Goal: Information Seeking & Learning: Learn about a topic

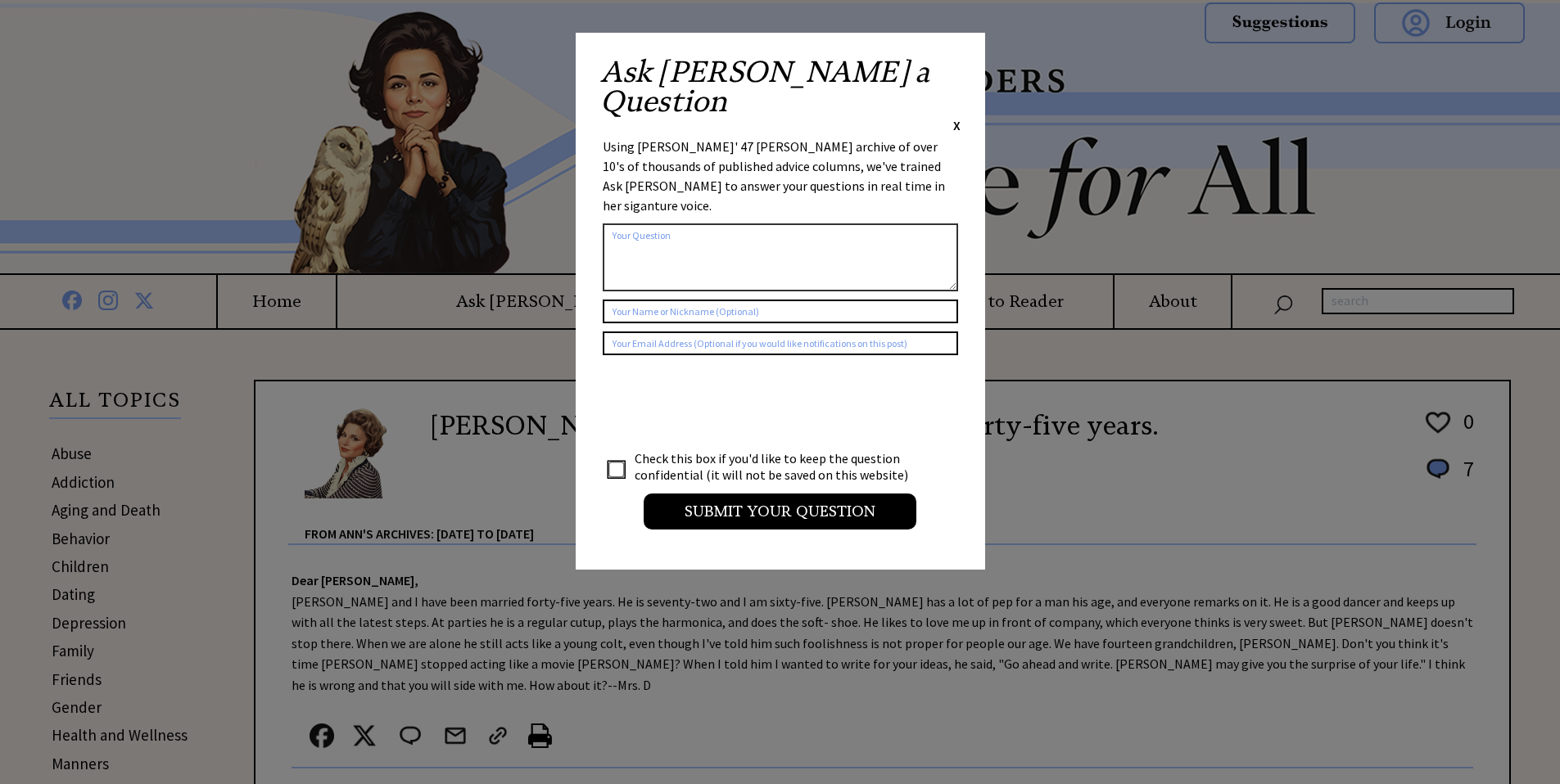
click at [955, 117] on span "X" at bounding box center [956, 125] width 7 height 17
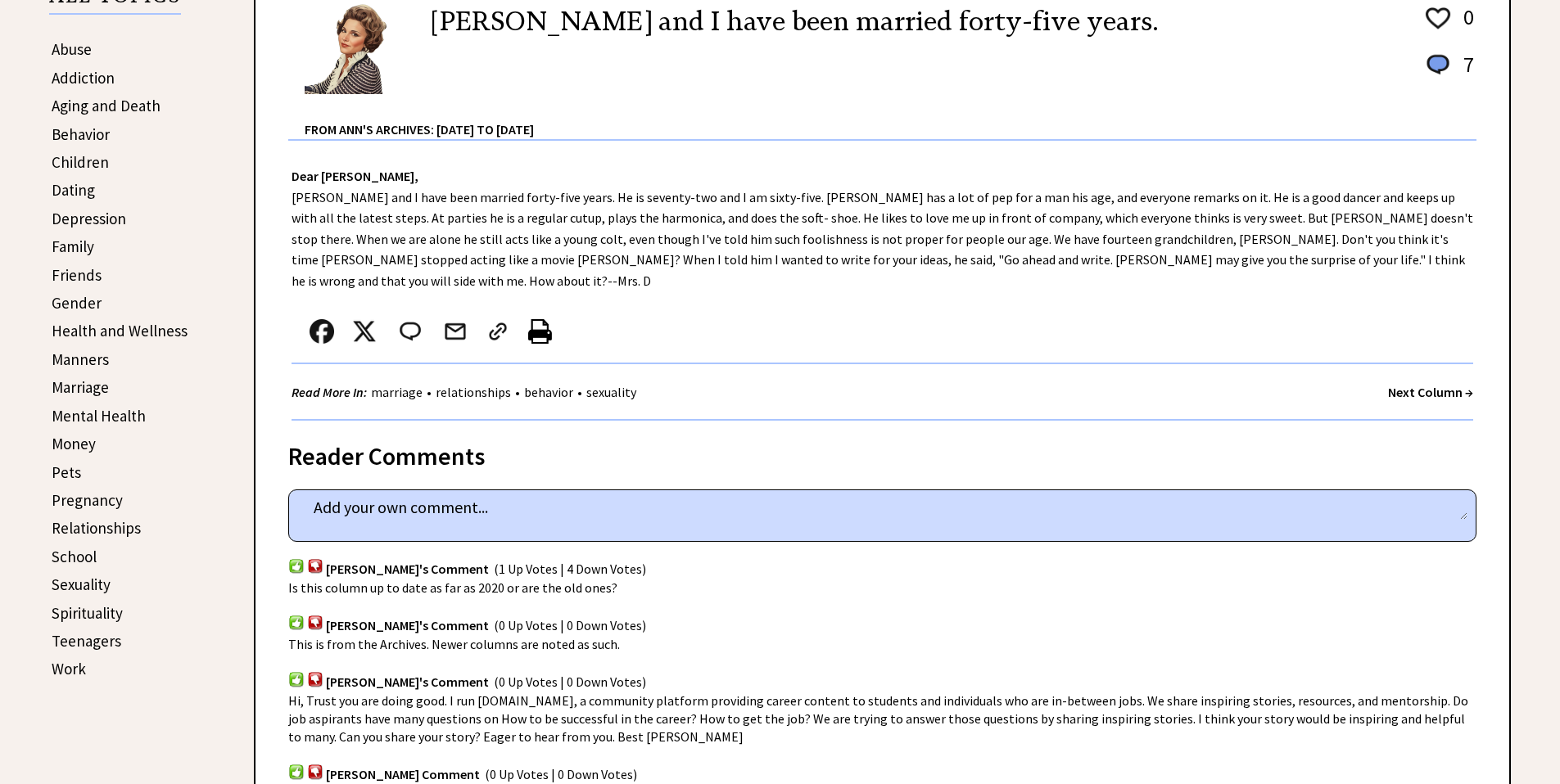
scroll to position [410, 0]
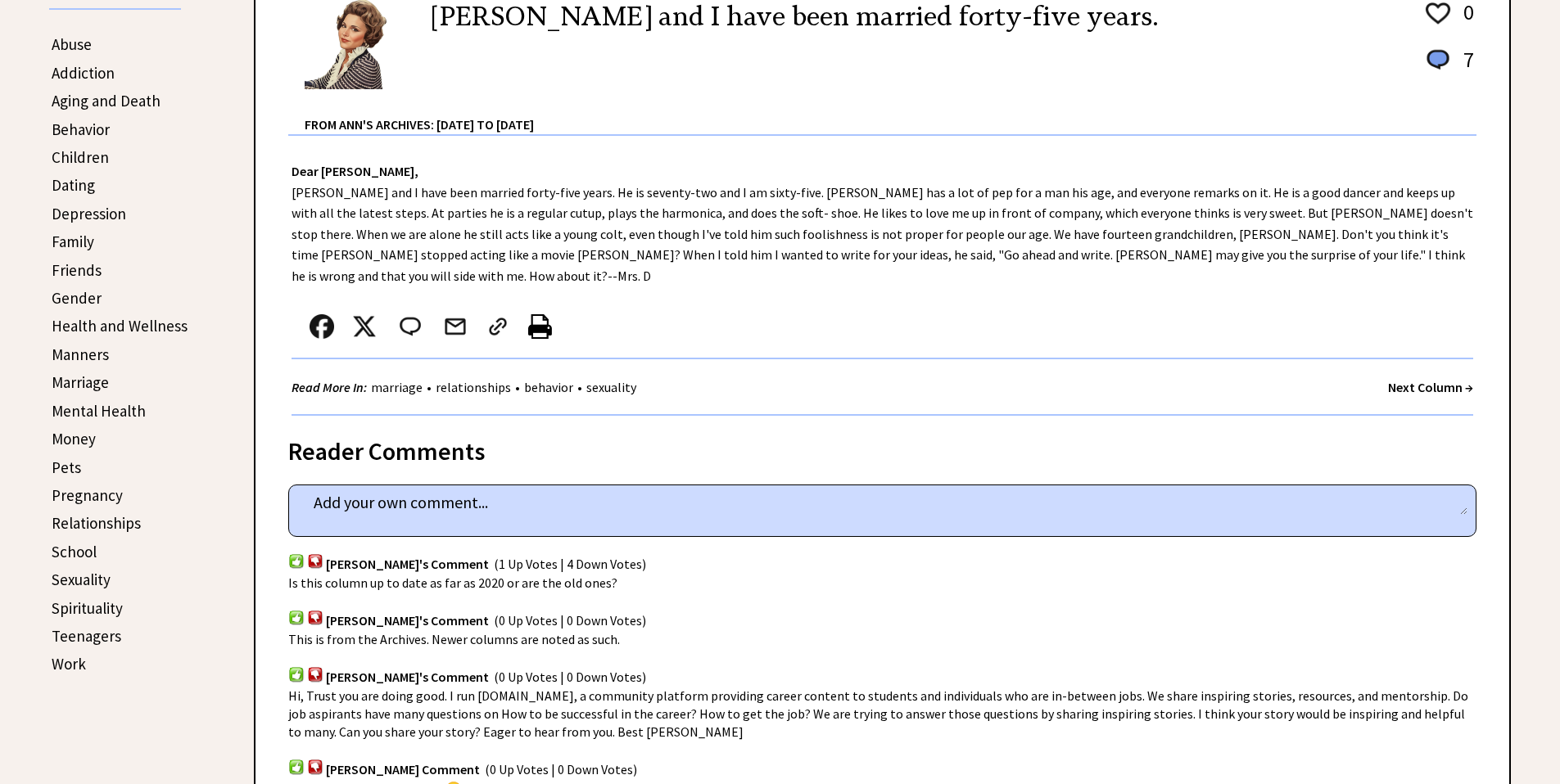
click at [97, 98] on link "Aging and Death" at bounding box center [106, 101] width 109 height 19
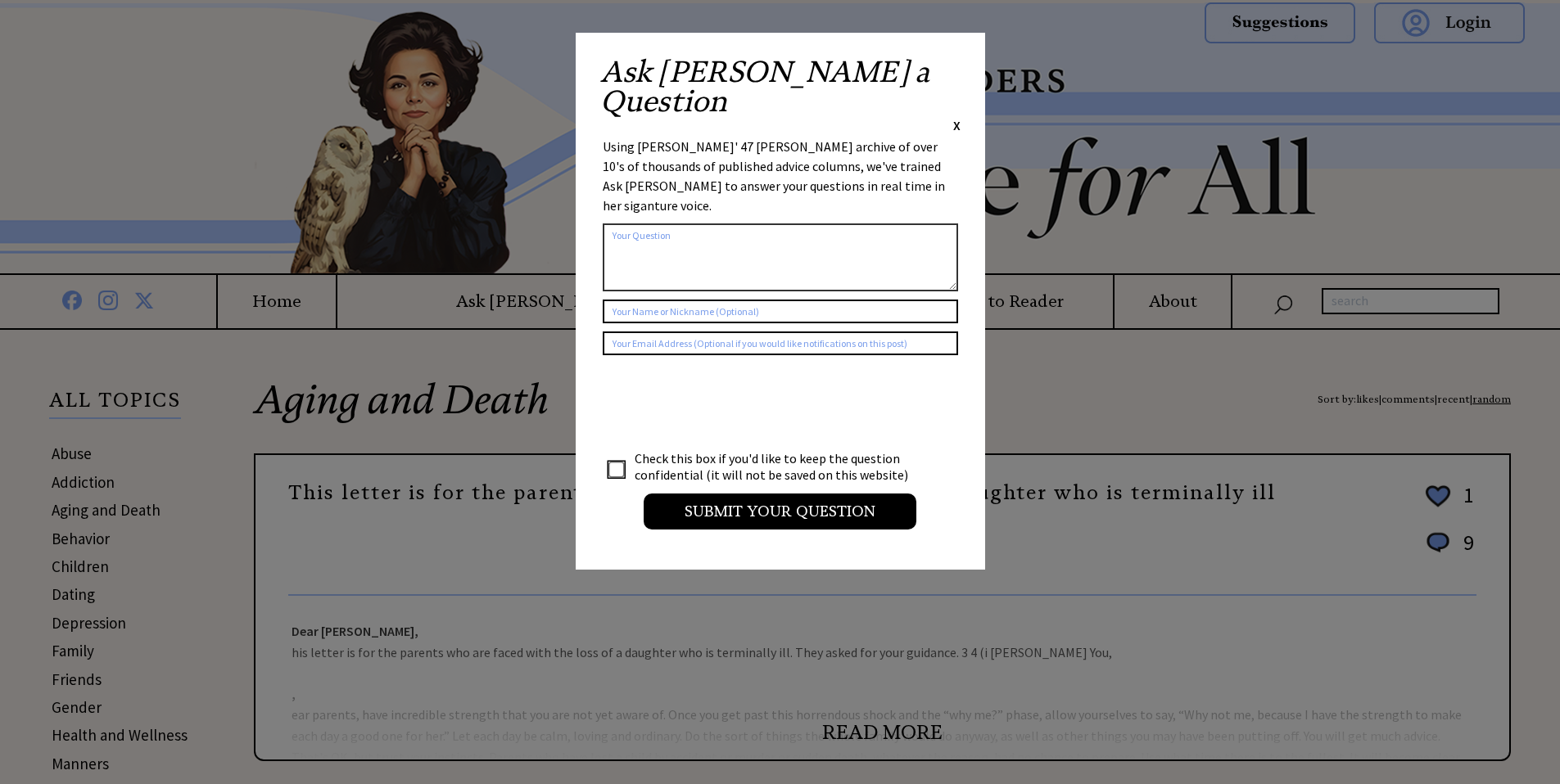
click at [957, 117] on span "X" at bounding box center [956, 125] width 7 height 17
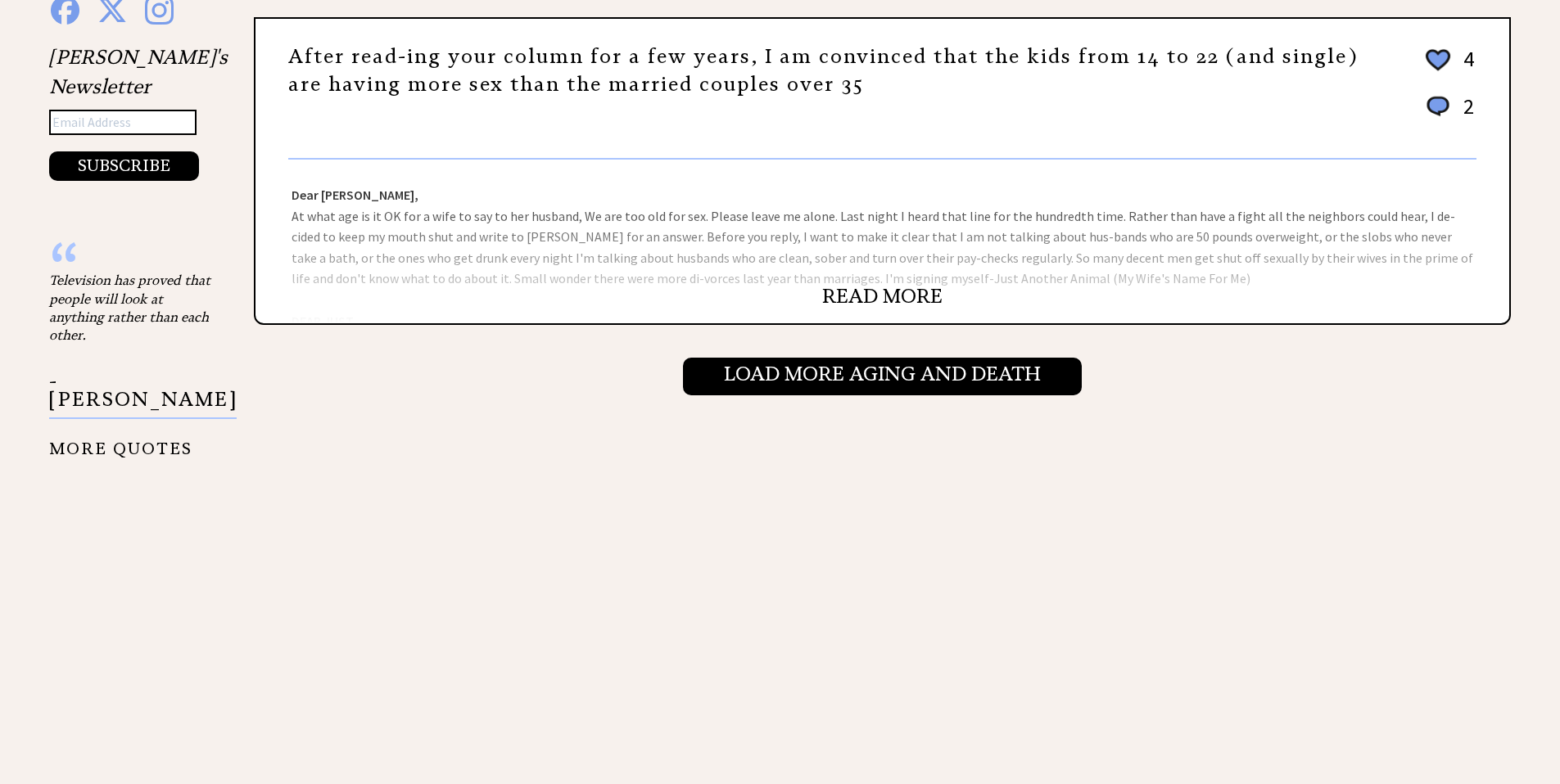
scroll to position [1800, 0]
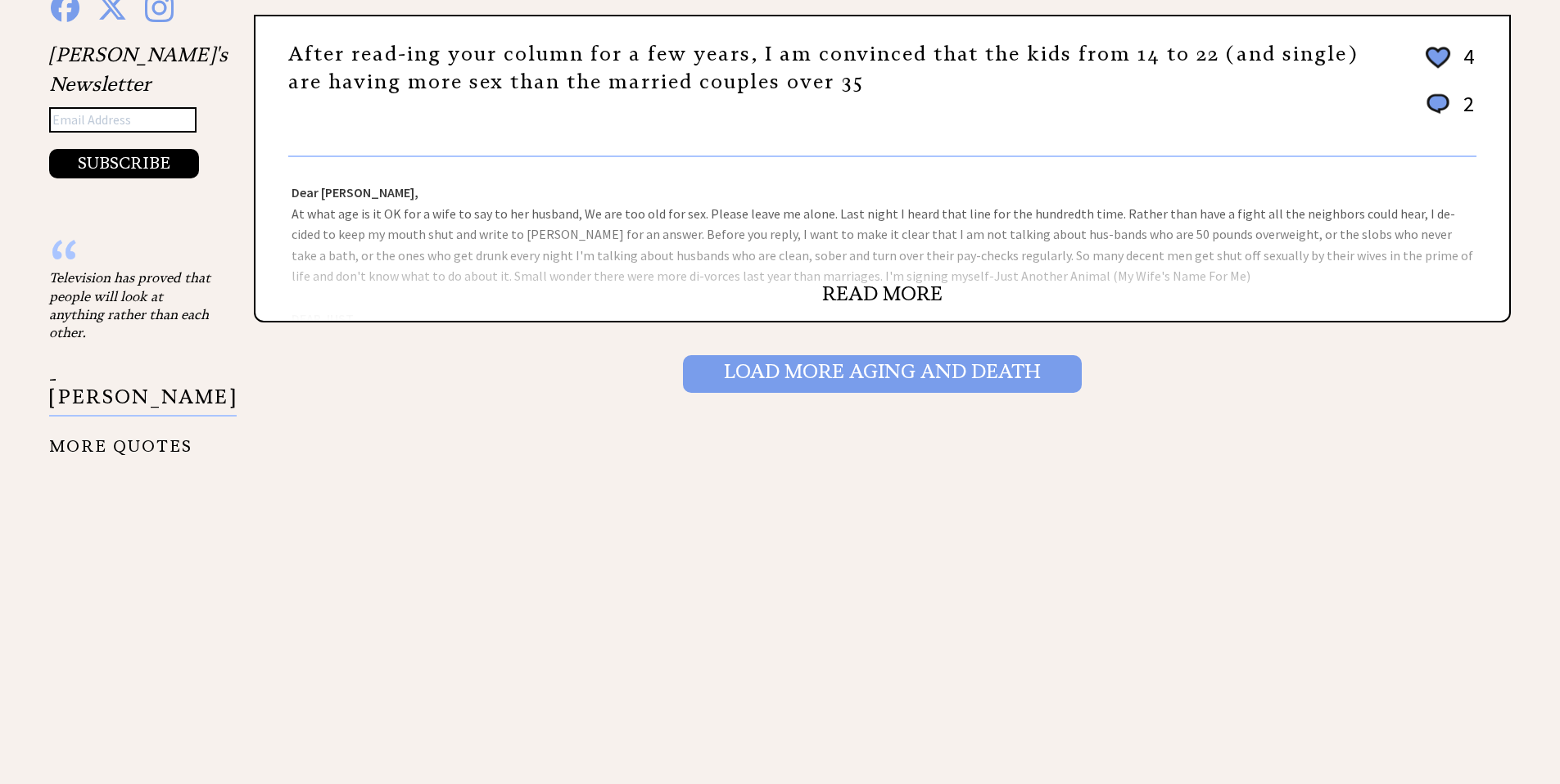
click at [751, 381] on input "Load More Aging and death" at bounding box center [882, 374] width 398 height 38
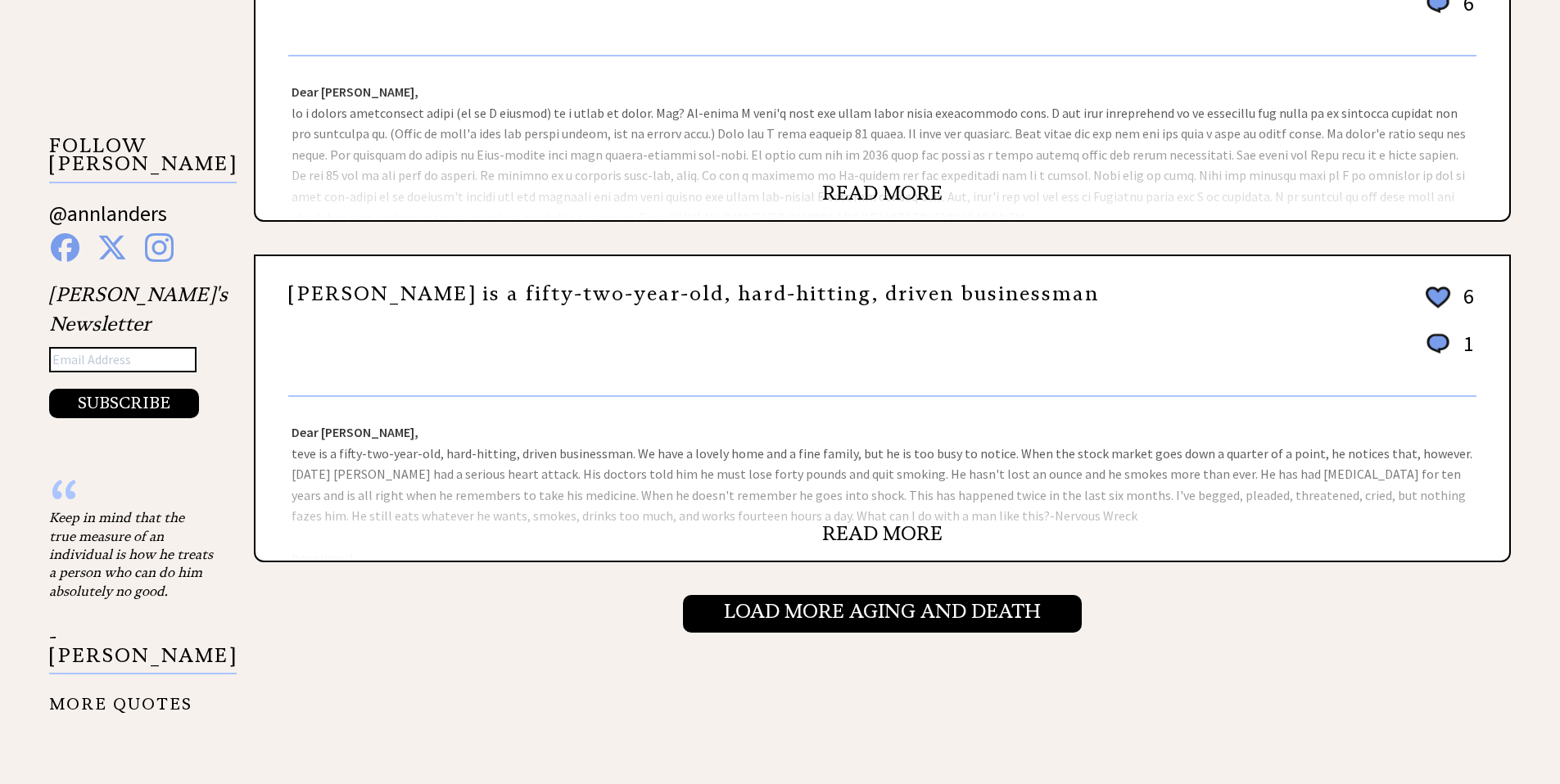
scroll to position [1391, 0]
